Goal: Transaction & Acquisition: Obtain resource

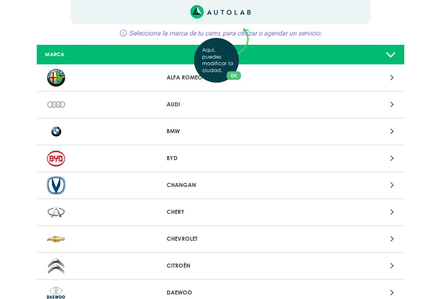
scroll to position [35, 0]
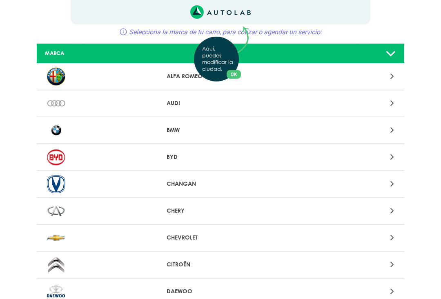
click at [207, 235] on div "Aquí, puedes modificar la ciudad. OK .aex,.bex{fill:none!important;stroke:#50c4…" at bounding box center [220, 114] width 441 height 299
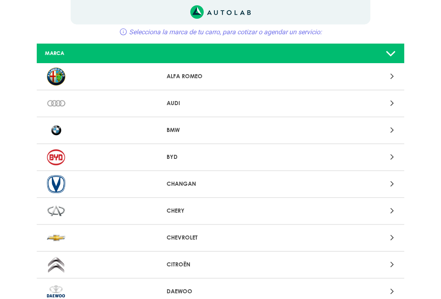
click at [394, 239] on div at bounding box center [340, 237] width 120 height 11
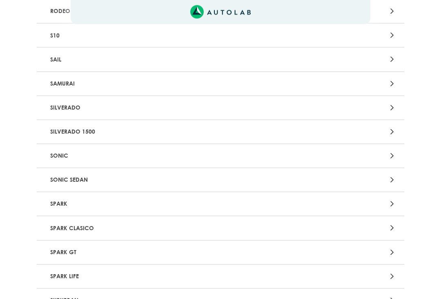
scroll to position [1736, 0]
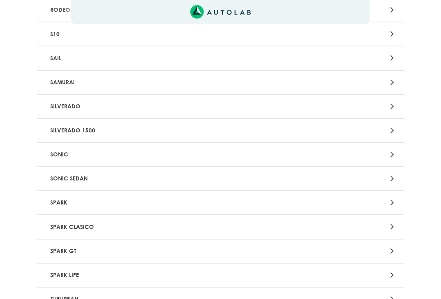
click at [197, 220] on p "SPARK CLASICO" at bounding box center [160, 227] width 227 height 15
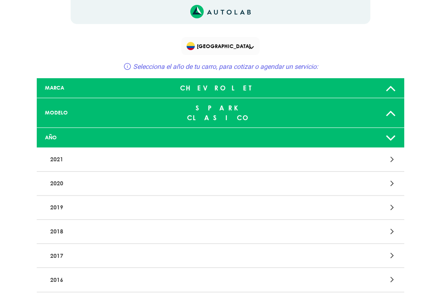
scroll to position [0, 0]
click at [260, 135] on div at bounding box center [220, 138] width 121 height 7
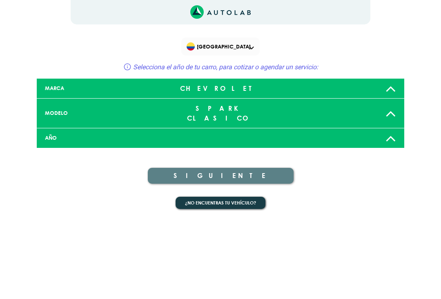
click at [368, 208] on div "¿No encuentras tu vehículo?" at bounding box center [220, 204] width 367 height 29
click at [393, 133] on icon at bounding box center [390, 138] width 11 height 16
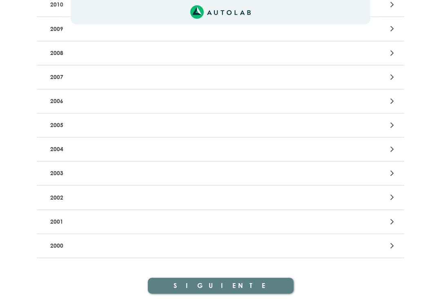
scroll to position [420, 0]
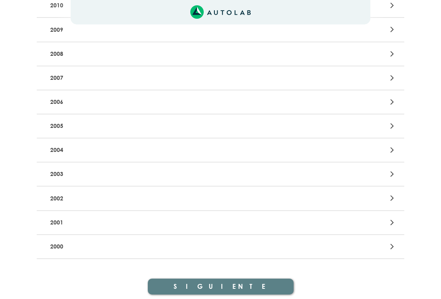
click at [259, 215] on p "2001" at bounding box center [160, 222] width 227 height 15
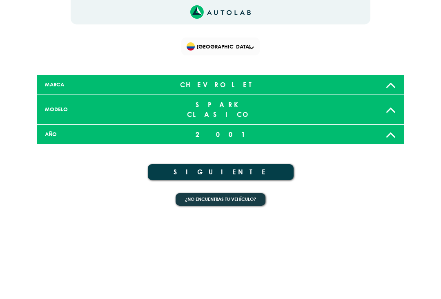
click at [255, 164] on button "SIGUIENTE" at bounding box center [221, 172] width 146 height 16
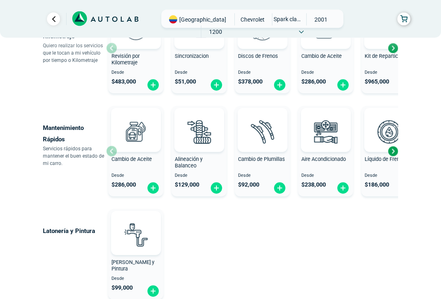
scroll to position [441, 0]
click at [394, 146] on div "Next slide" at bounding box center [392, 152] width 12 height 12
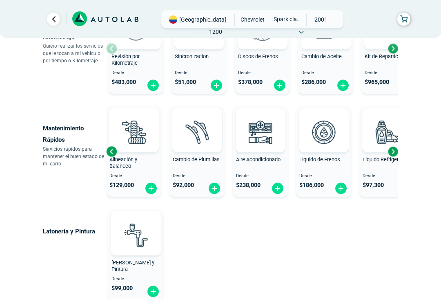
click at [328, 132] on img at bounding box center [323, 132] width 36 height 36
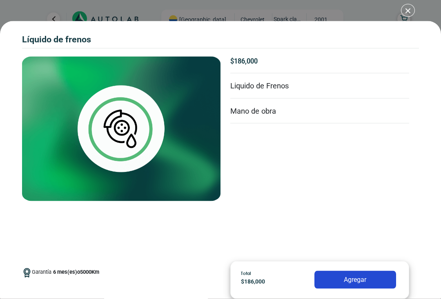
scroll to position [495, 0]
click at [411, 13] on div "Líquido de Frenos Líquido de Frenos Garantía 6 5000" at bounding box center [220, 149] width 441 height 299
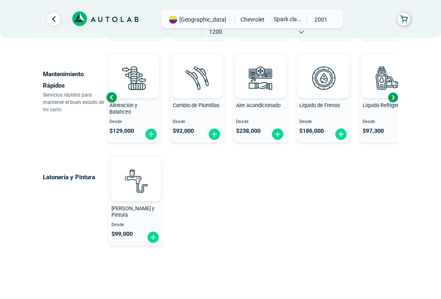
click at [396, 80] on img at bounding box center [386, 78] width 36 height 36
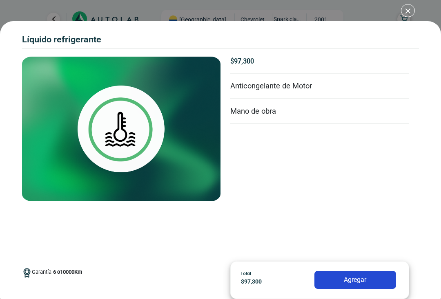
scroll to position [503, 0]
click at [410, 17] on div "Líquido Refrigerante Líquido Refrigerante Garantía 6" at bounding box center [220, 149] width 441 height 299
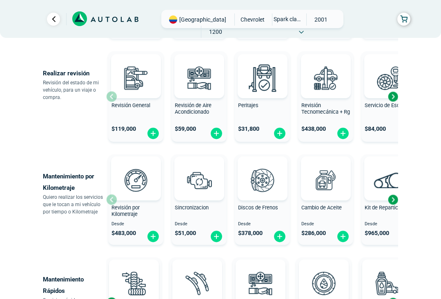
scroll to position [289, 0]
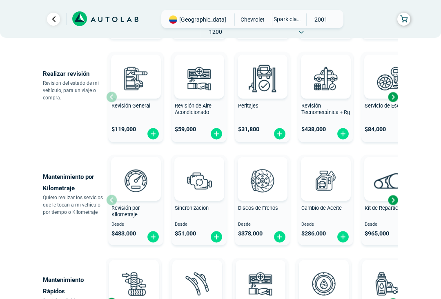
click at [131, 183] on img at bounding box center [135, 181] width 36 height 36
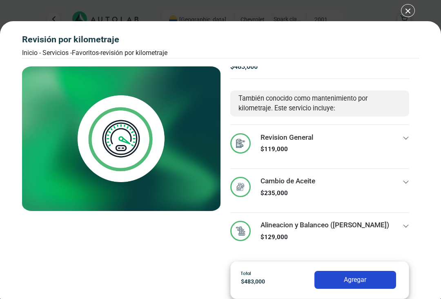
scroll to position [4, 0]
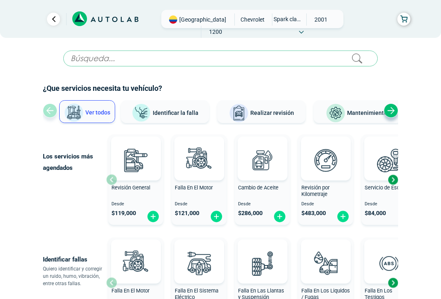
click at [238, 21] on span "CHEVROLET" at bounding box center [252, 19] width 29 height 12
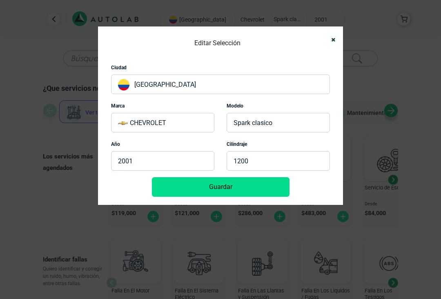
click at [288, 122] on p "SPARK CLASICO" at bounding box center [277, 123] width 103 height 20
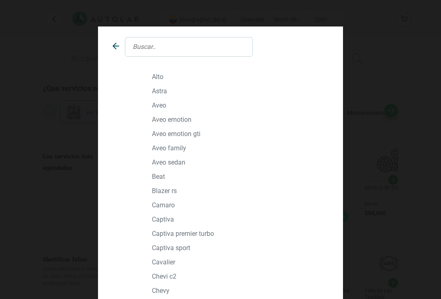
click at [182, 37] on input "text" at bounding box center [189, 47] width 128 height 20
click at [175, 49] on input "text" at bounding box center [189, 47] width 128 height 20
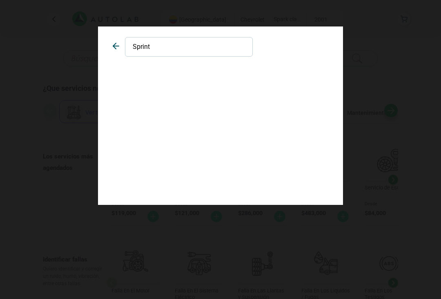
type input "Sprint"
click at [300, 102] on div "Sprint" at bounding box center [220, 116] width 245 height 179
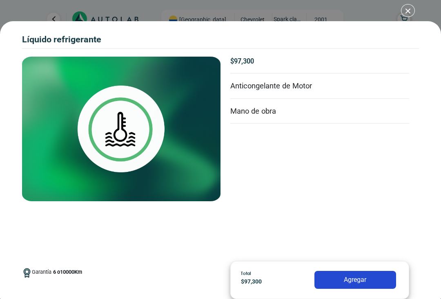
scroll to position [509, 0]
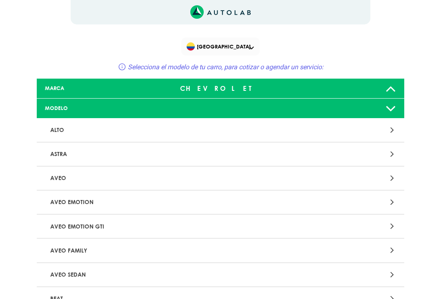
click at [358, 92] on div at bounding box center [341, 88] width 121 height 16
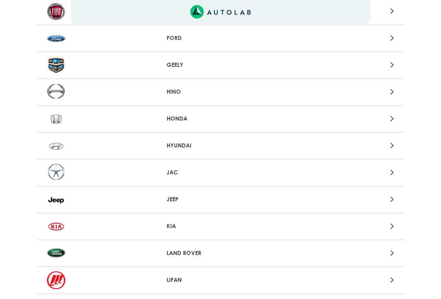
scroll to position [409, 0]
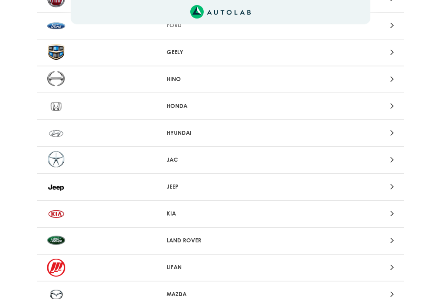
click at [204, 240] on p "LAND ROVER" at bounding box center [219, 241] width 107 height 9
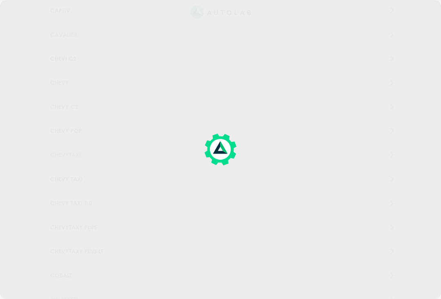
scroll to position [114, 0]
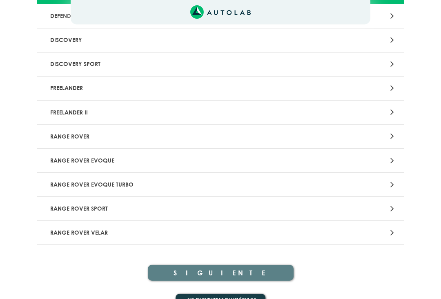
click at [232, 162] on p "RANGE ROVER EVOQUE" at bounding box center [160, 160] width 227 height 15
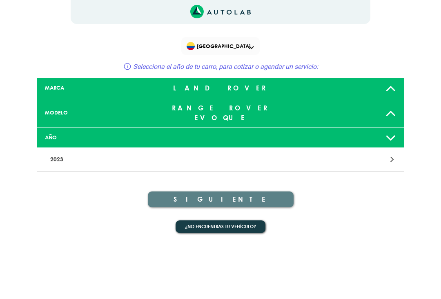
click at [318, 130] on div at bounding box center [341, 138] width 121 height 16
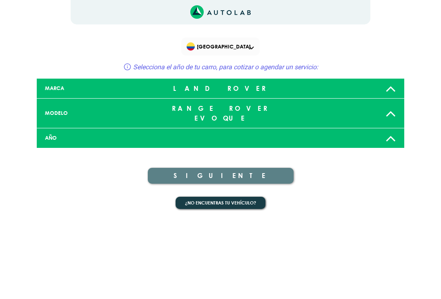
click at [374, 131] on div at bounding box center [341, 138] width 121 height 16
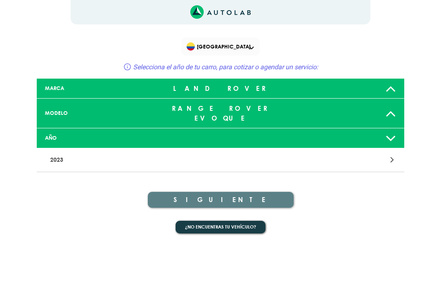
scroll to position [128, 0]
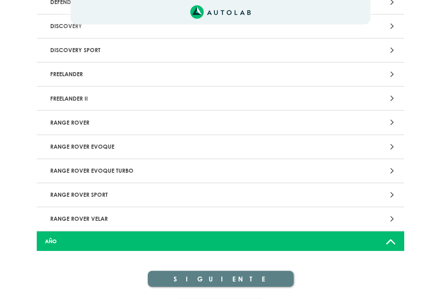
click at [244, 199] on p "RANGE ROVER SPORT" at bounding box center [160, 195] width 227 height 15
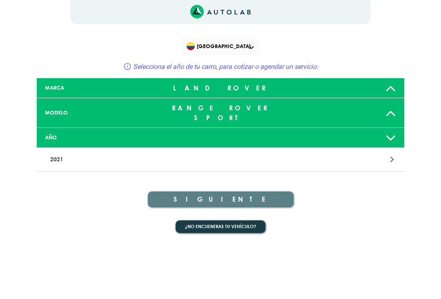
scroll to position [0, 0]
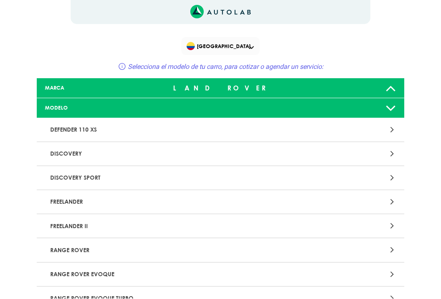
scroll to position [128, 0]
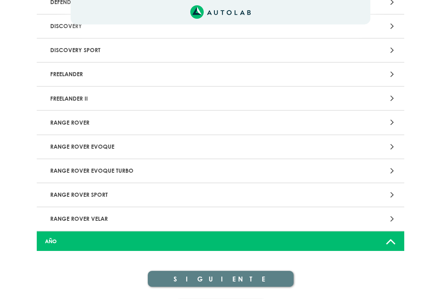
click at [235, 218] on p "RANGE ROVER VELAR" at bounding box center [160, 219] width 227 height 15
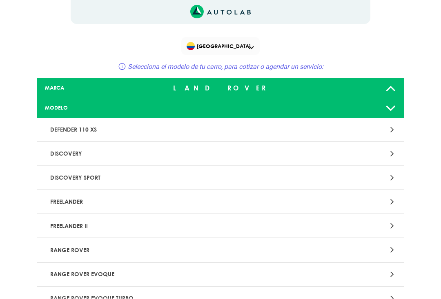
scroll to position [128, 0]
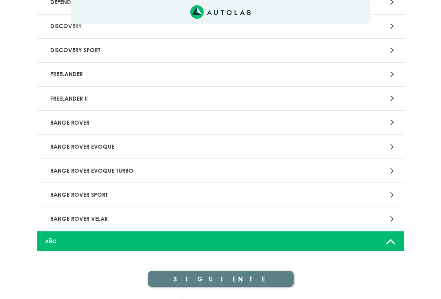
click at [263, 123] on p "RANGE ROVER" at bounding box center [160, 122] width 227 height 15
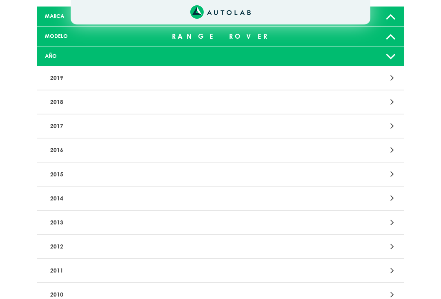
scroll to position [72, 0]
click at [230, 174] on p "2015" at bounding box center [160, 174] width 227 height 15
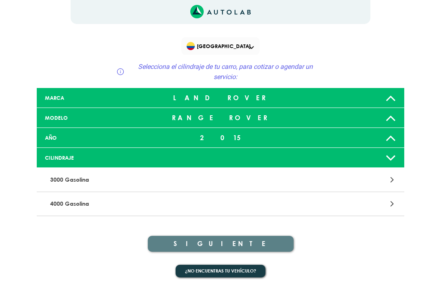
scroll to position [86, 0]
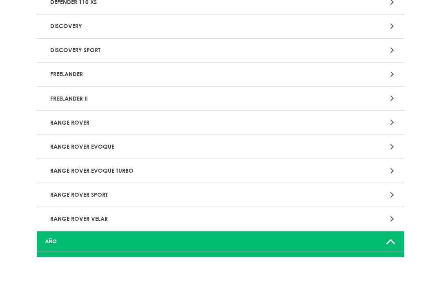
click at [196, 182] on p "RANGE ROVER EVOQUE" at bounding box center [160, 189] width 227 height 15
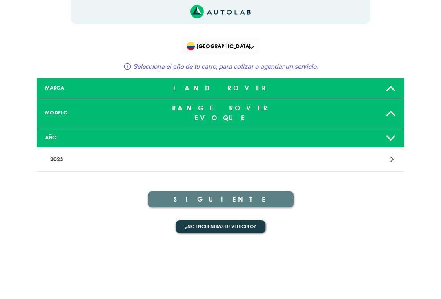
scroll to position [128, 0]
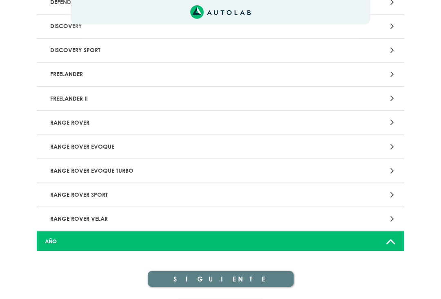
click at [208, 172] on p "RANGE ROVER EVOQUE TURBO" at bounding box center [160, 171] width 227 height 15
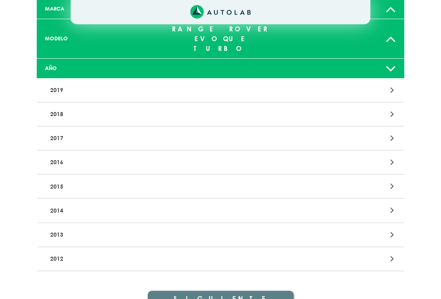
scroll to position [86, 0]
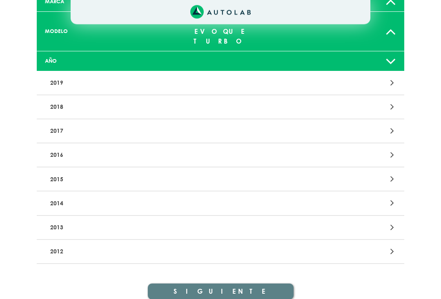
click at [219, 172] on p "2015" at bounding box center [160, 179] width 227 height 15
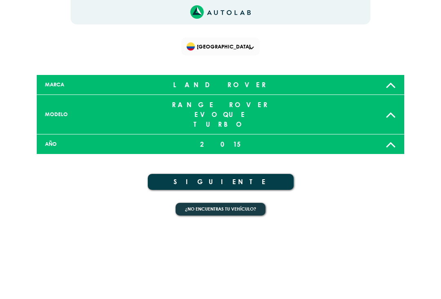
click at [235, 174] on button "SIGUIENTE" at bounding box center [221, 182] width 146 height 16
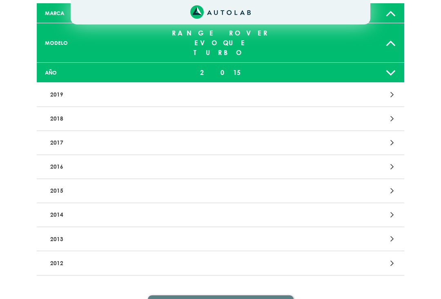
scroll to position [97, 0]
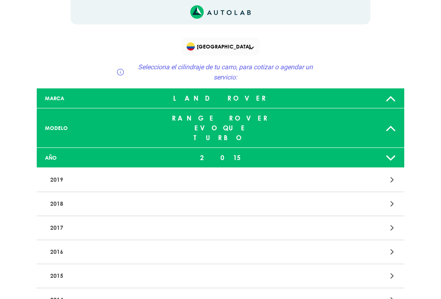
click at [63, 269] on p "2015" at bounding box center [160, 276] width 227 height 15
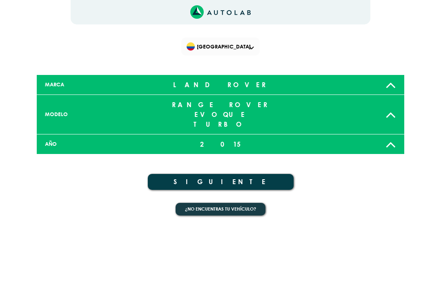
click at [176, 174] on button "SIGUIENTE" at bounding box center [221, 182] width 146 height 16
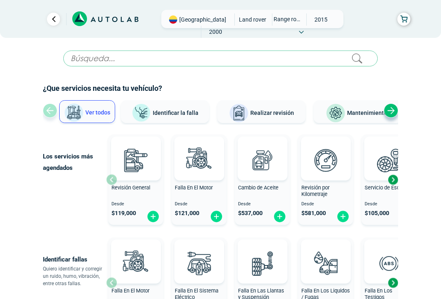
click at [160, 108] on button "Identificar la falla" at bounding box center [165, 111] width 88 height 23
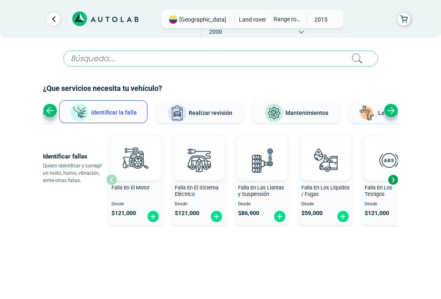
click at [187, 111] on img at bounding box center [177, 114] width 20 height 20
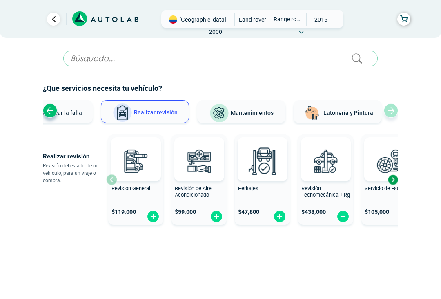
click at [229, 109] on img at bounding box center [219, 114] width 20 height 20
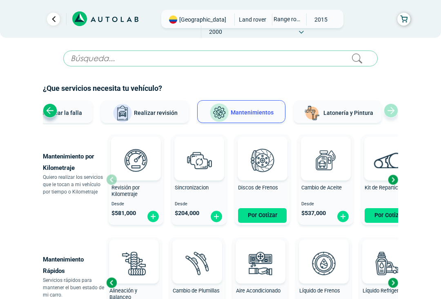
click at [196, 162] on img at bounding box center [199, 160] width 36 height 36
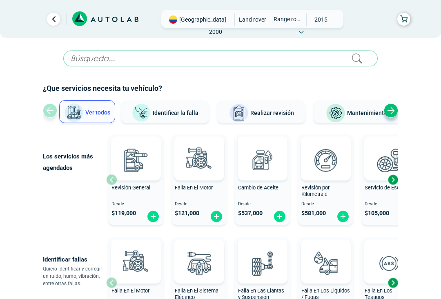
click at [354, 64] on input "text" at bounding box center [220, 59] width 314 height 16
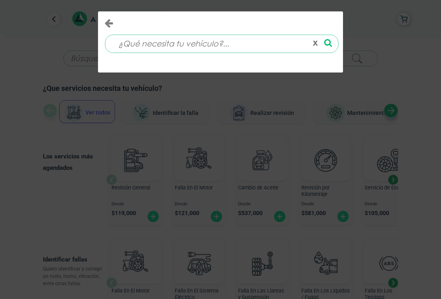
click at [390, 75] on div "x" at bounding box center [220, 149] width 441 height 299
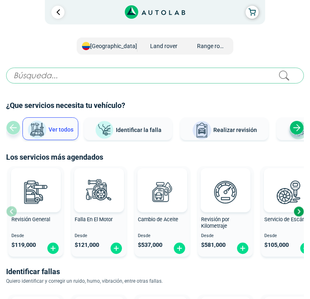
click at [237, 101] on h2 "¿Que servicios necesita tu vehículo?" at bounding box center [155, 105] width 298 height 11
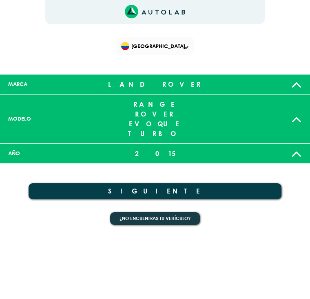
click at [259, 51] on div "[GEOGRAPHIC_DATA]" at bounding box center [155, 50] width 310 height 24
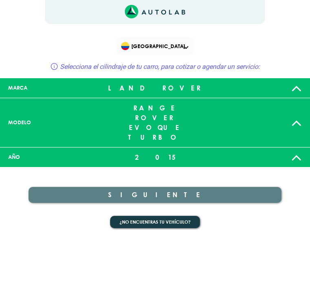
scroll to position [33, 0]
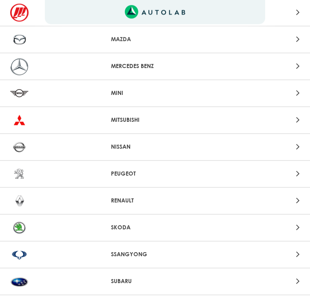
scroll to position [662, 0]
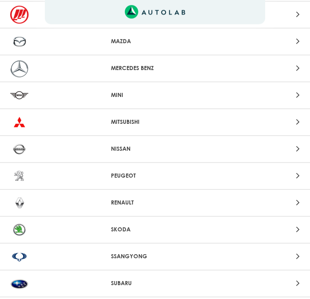
click at [27, 67] on img at bounding box center [19, 69] width 18 height 18
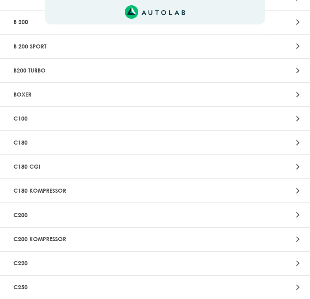
scroll to position [383, 0]
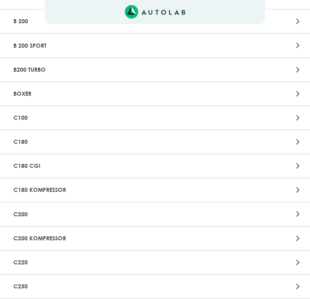
click at [223, 209] on div at bounding box center [255, 214] width 101 height 11
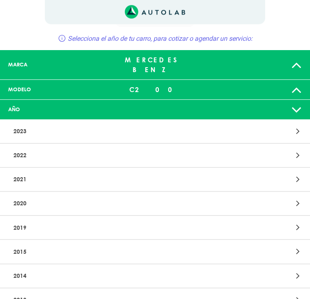
scroll to position [31, 0]
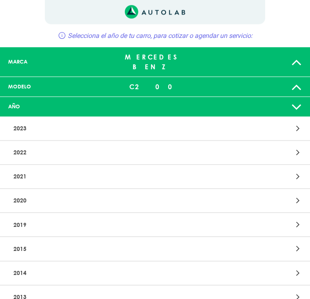
click at [213, 244] on div at bounding box center [255, 249] width 101 height 11
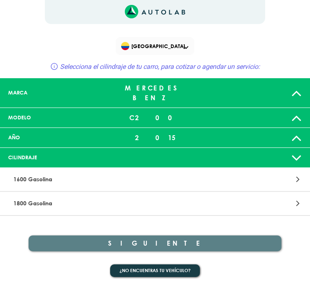
scroll to position [45, 0]
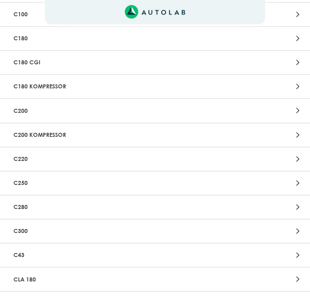
scroll to position [494, 0]
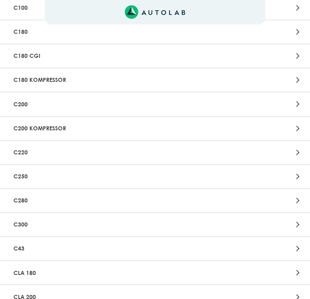
click at [199, 121] on p "C200 KOMPRESSOR" at bounding box center [104, 128] width 189 height 15
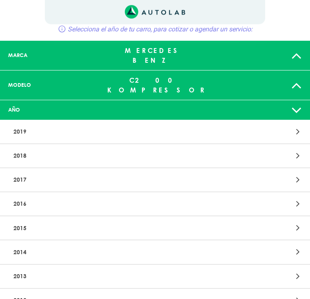
scroll to position [40, 0]
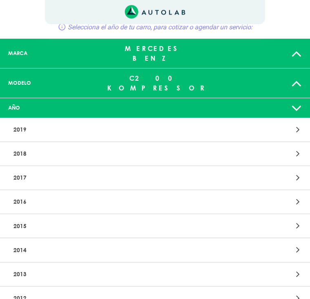
click at [156, 219] on p "2015" at bounding box center [104, 226] width 189 height 15
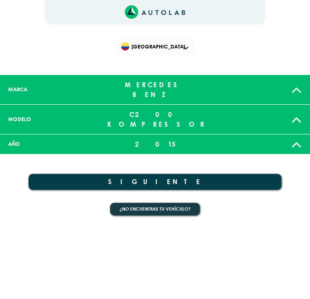
click at [206, 174] on button "SIGUIENTE" at bounding box center [155, 182] width 253 height 16
click at [295, 87] on icon at bounding box center [296, 90] width 11 height 16
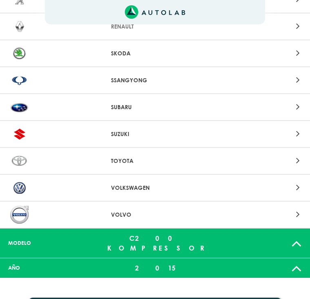
scroll to position [861, 0]
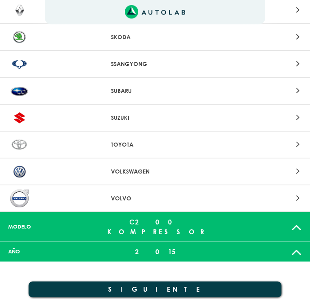
click at [248, 167] on div at bounding box center [255, 171] width 101 height 11
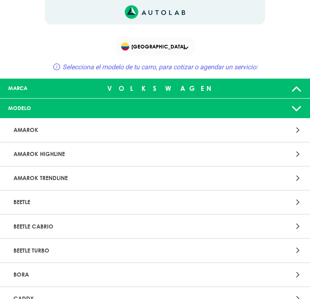
click at [298, 108] on icon at bounding box center [296, 108] width 11 height 16
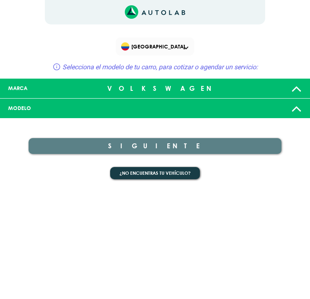
click at [268, 112] on div at bounding box center [257, 108] width 102 height 16
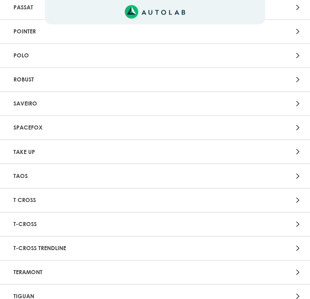
scroll to position [1107, 0]
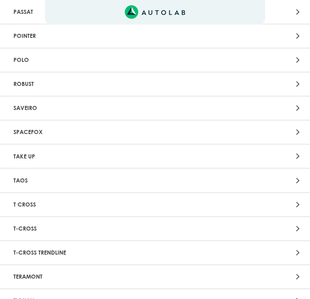
click at [180, 101] on p "SAVEIRO" at bounding box center [104, 108] width 189 height 15
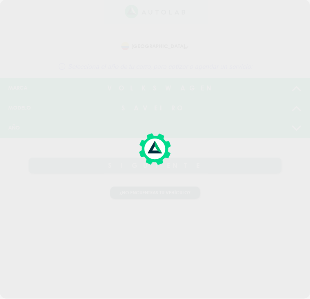
scroll to position [0, 0]
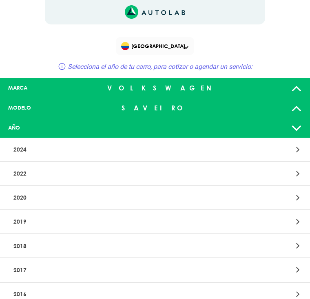
click at [172, 131] on div "AÑO" at bounding box center [155, 128] width 310 height 20
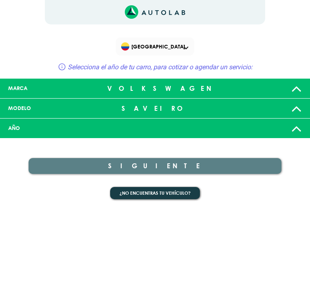
click at [217, 130] on div at bounding box center [257, 128] width 102 height 16
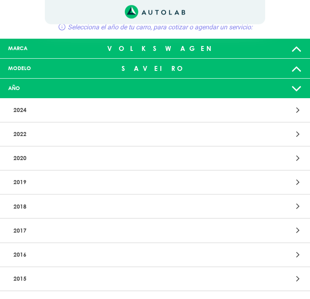
scroll to position [40, 0]
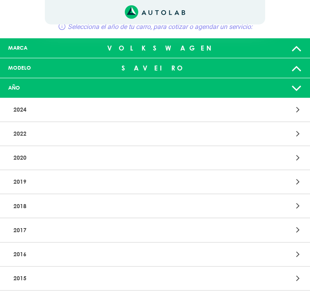
click at [118, 255] on p "2016" at bounding box center [104, 254] width 189 height 15
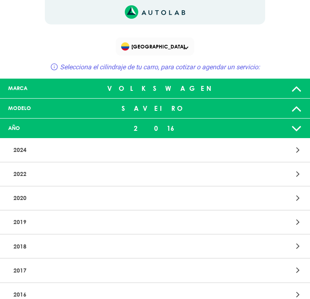
click at [298, 290] on icon at bounding box center [298, 295] width 4 height 11
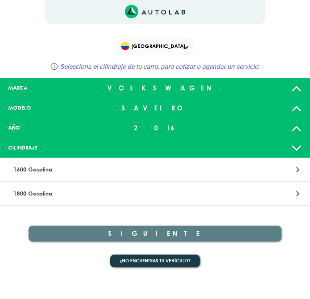
click at [298, 170] on icon at bounding box center [298, 170] width 4 height 11
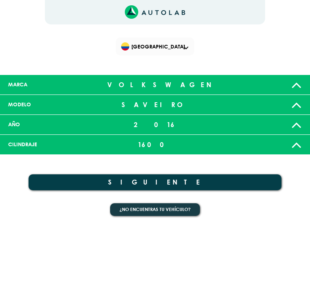
click at [252, 184] on button "SIGUIENTE" at bounding box center [155, 183] width 253 height 16
